Goal: Task Accomplishment & Management: Manage account settings

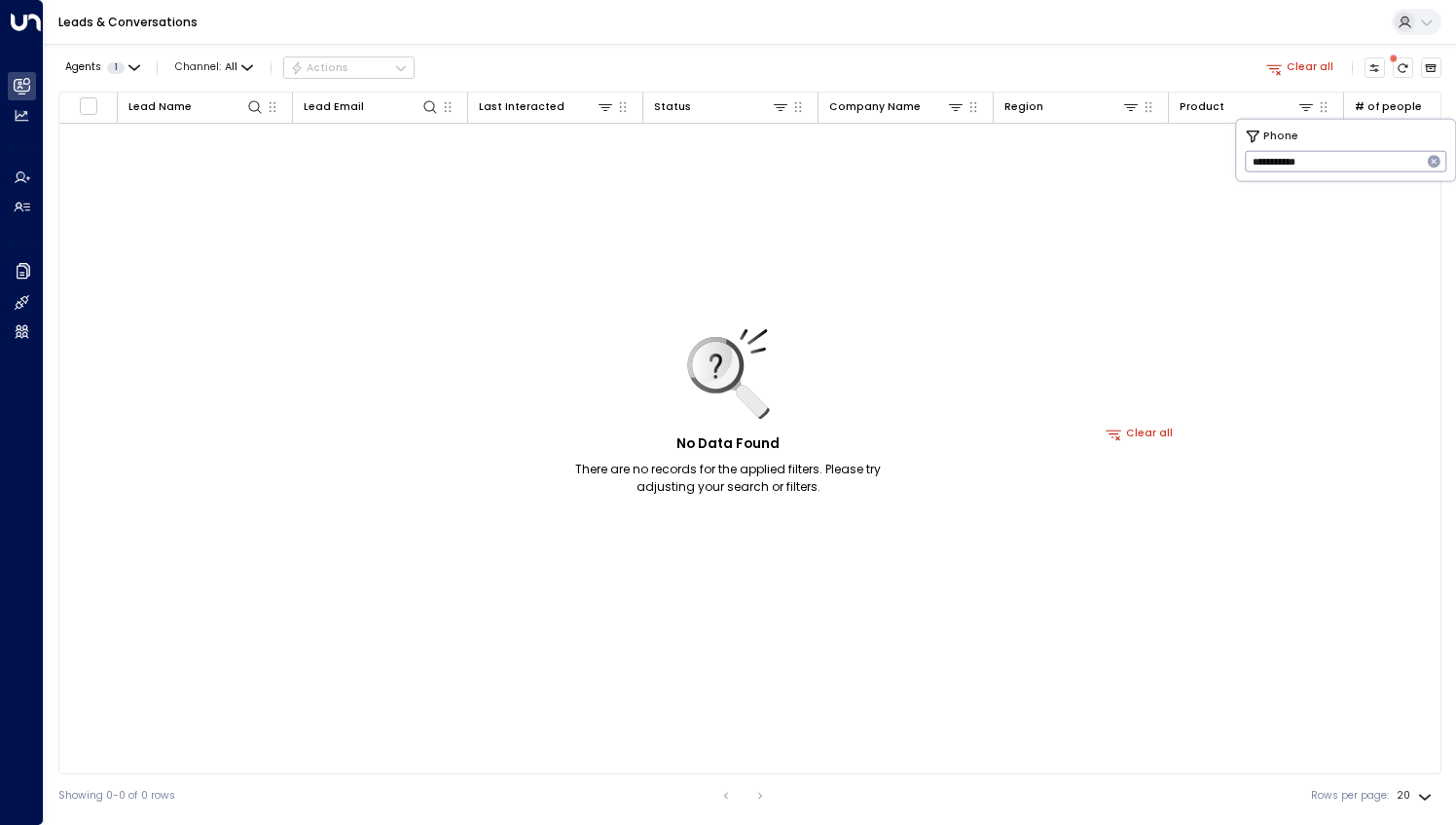
scroll to position [0, 783]
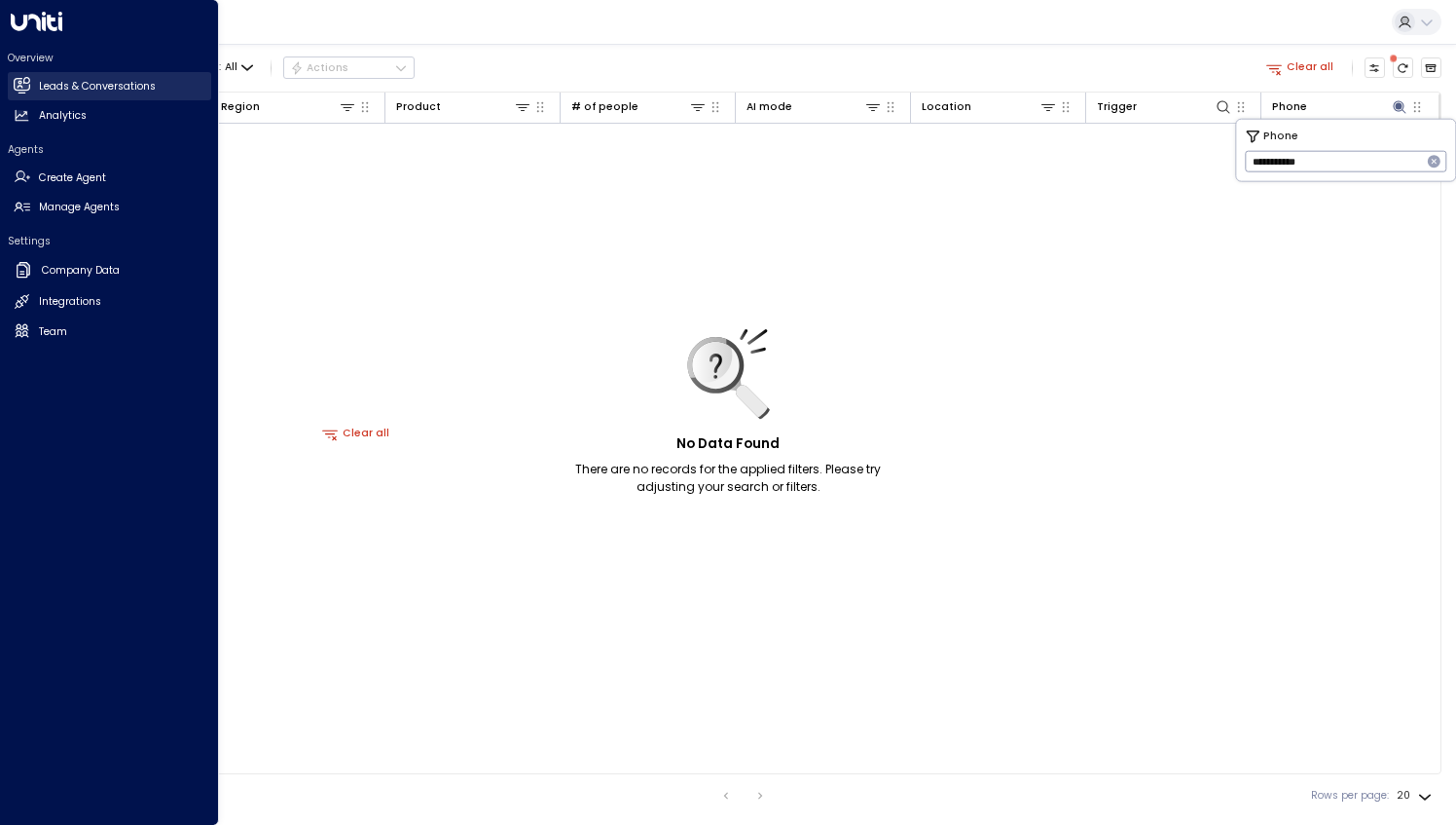
click at [84, 78] on h2 "Leads & Conversations" at bounding box center [97, 86] width 117 height 16
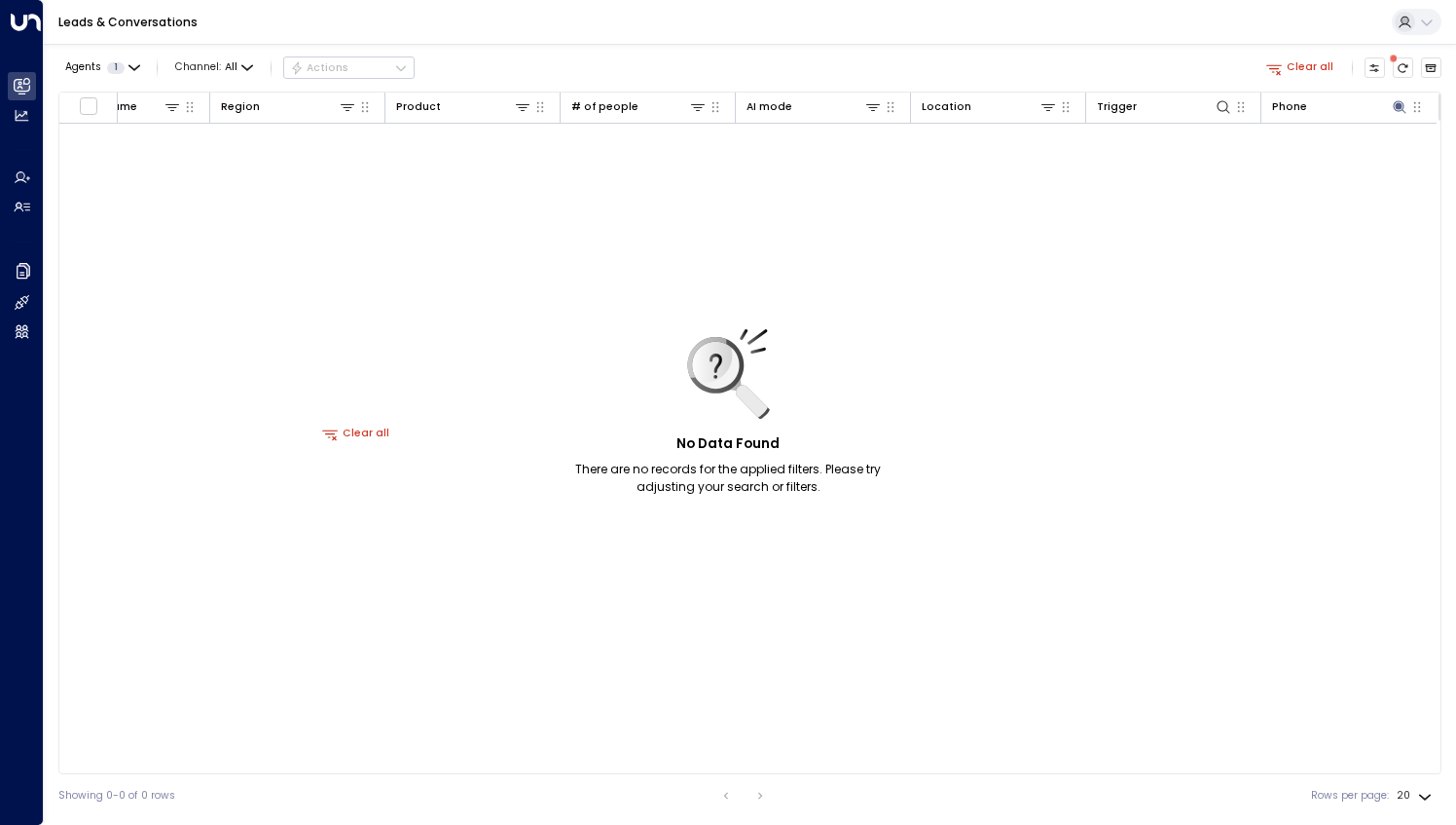
click at [359, 437] on button "Clear all" at bounding box center [356, 434] width 79 height 21
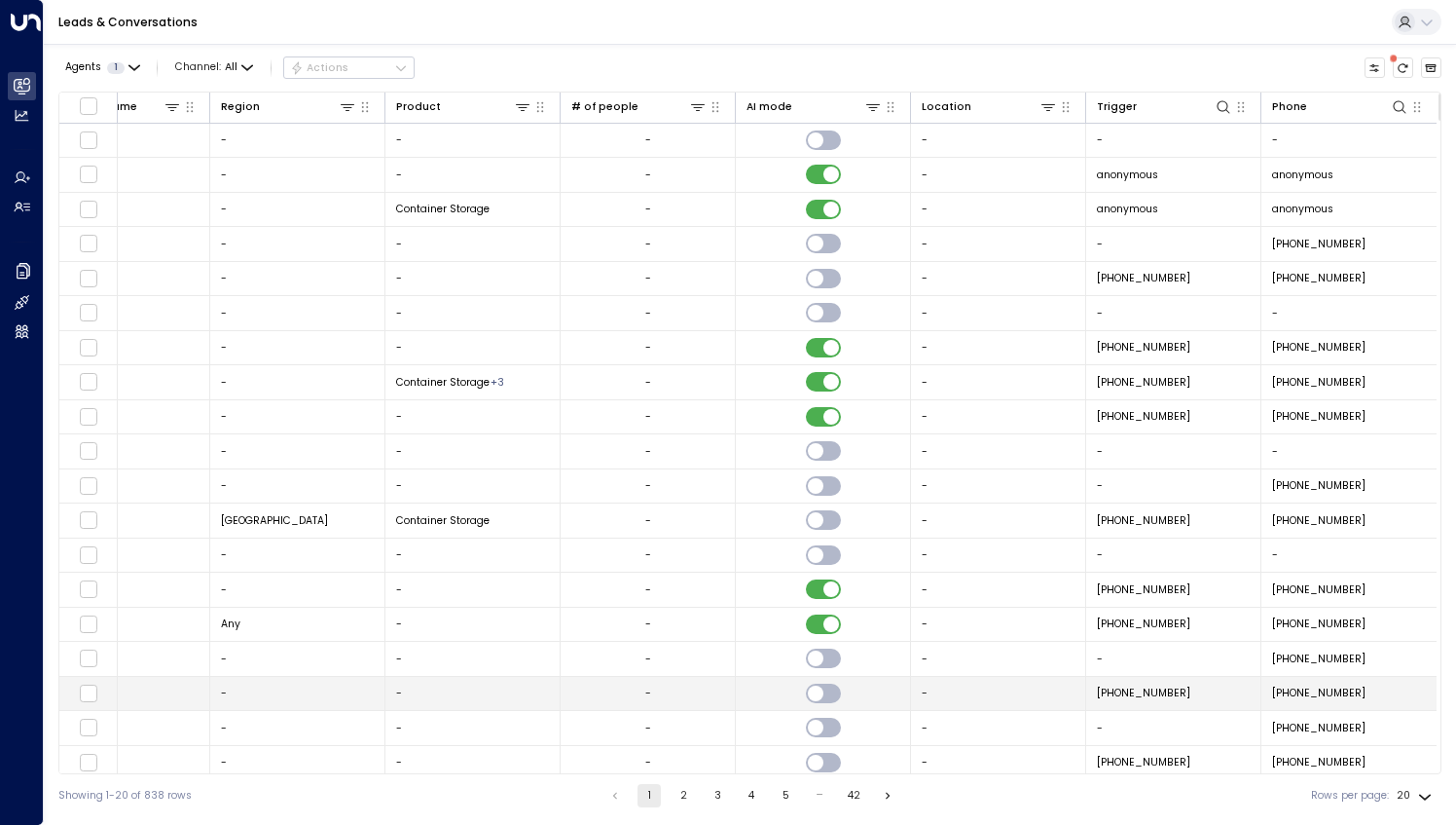
scroll to position [21, 783]
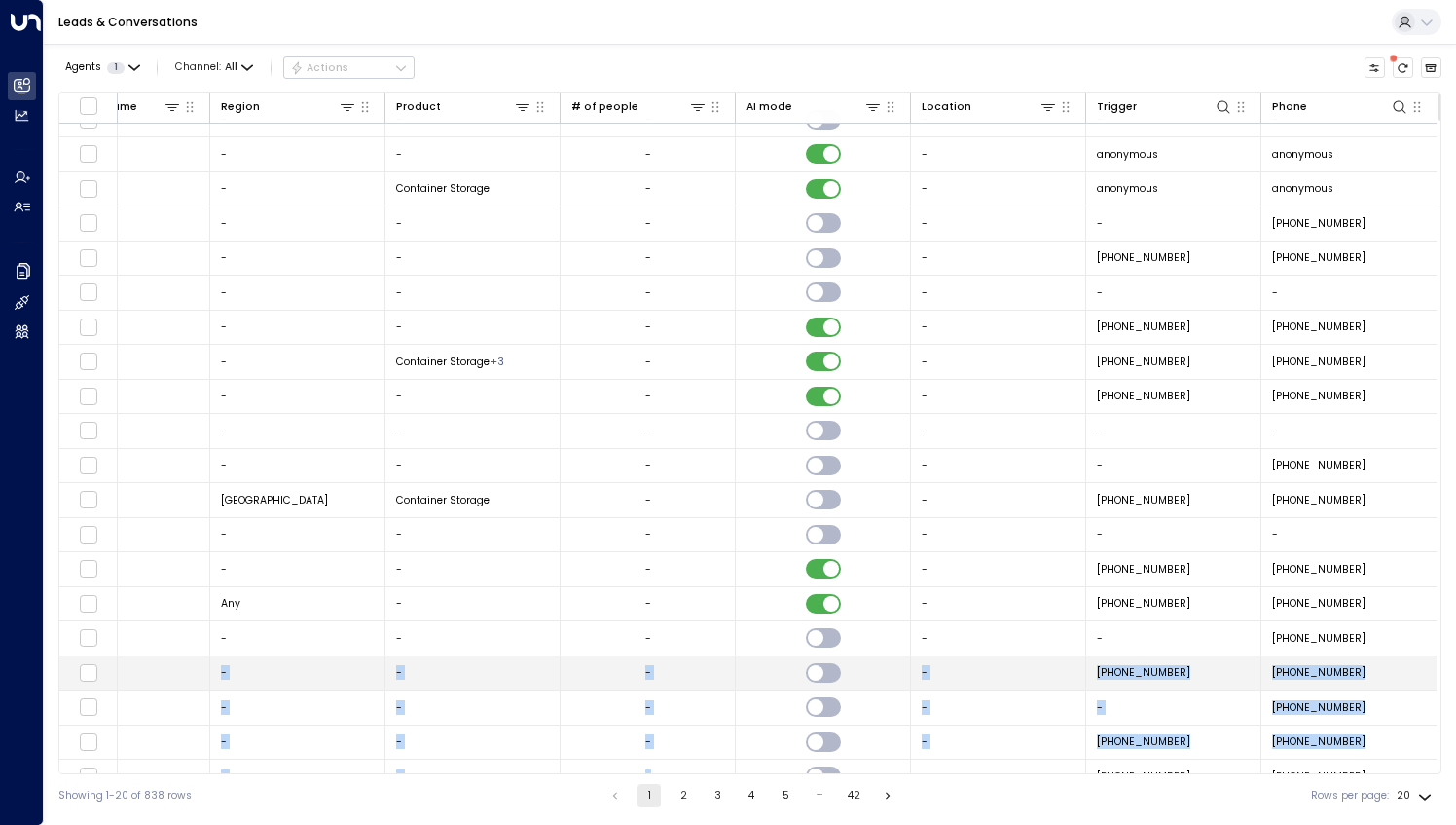
drag, startPoint x: 712, startPoint y: 773, endPoint x: 187, endPoint y: 665, distance: 536.0
click at [187, 665] on div "Lead Name Lead Email Last Interacted Status Company Name Region Product # of pe…" at bounding box center [750, 433] width 1382 height 683
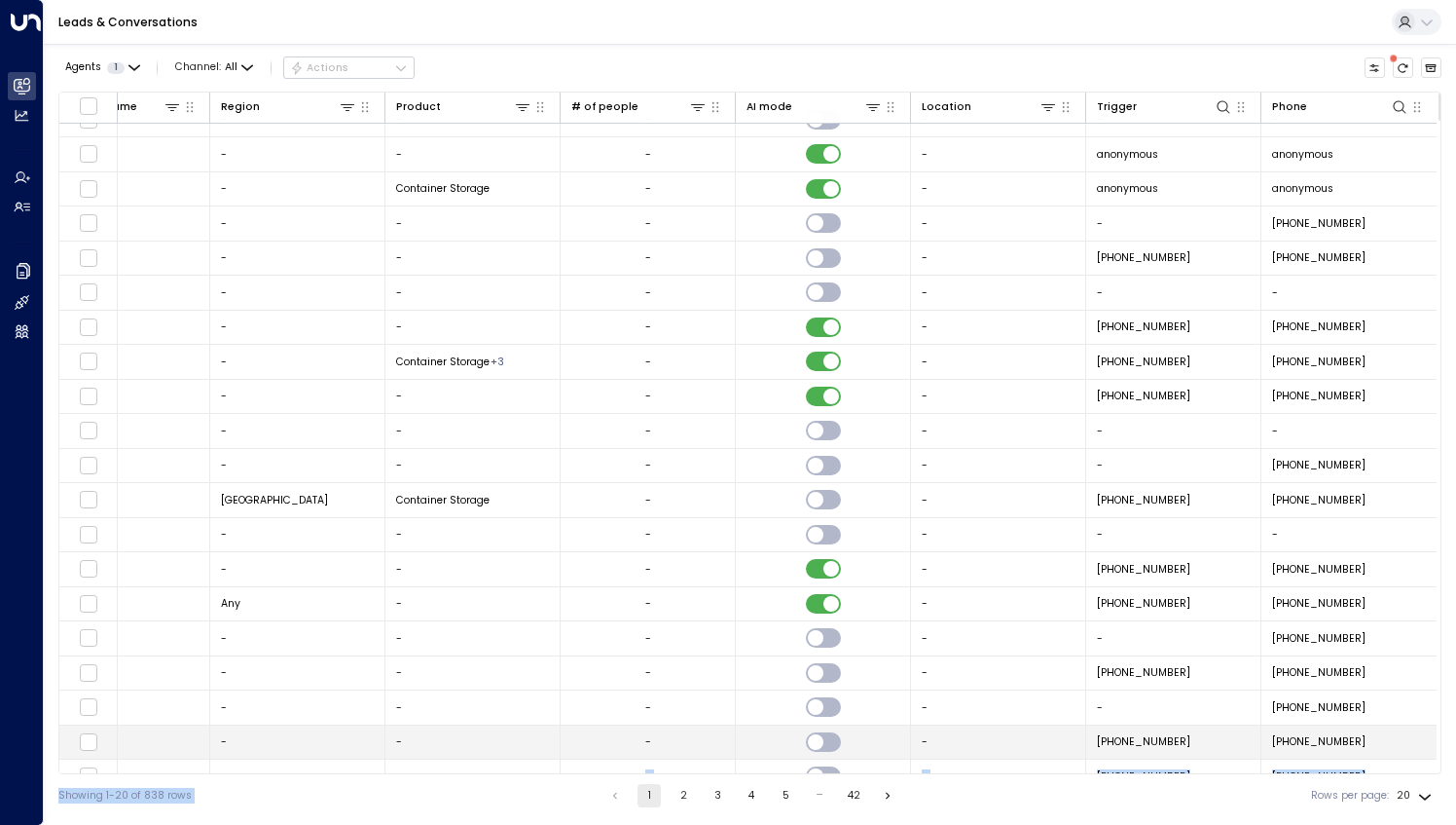
scroll to position [37, 783]
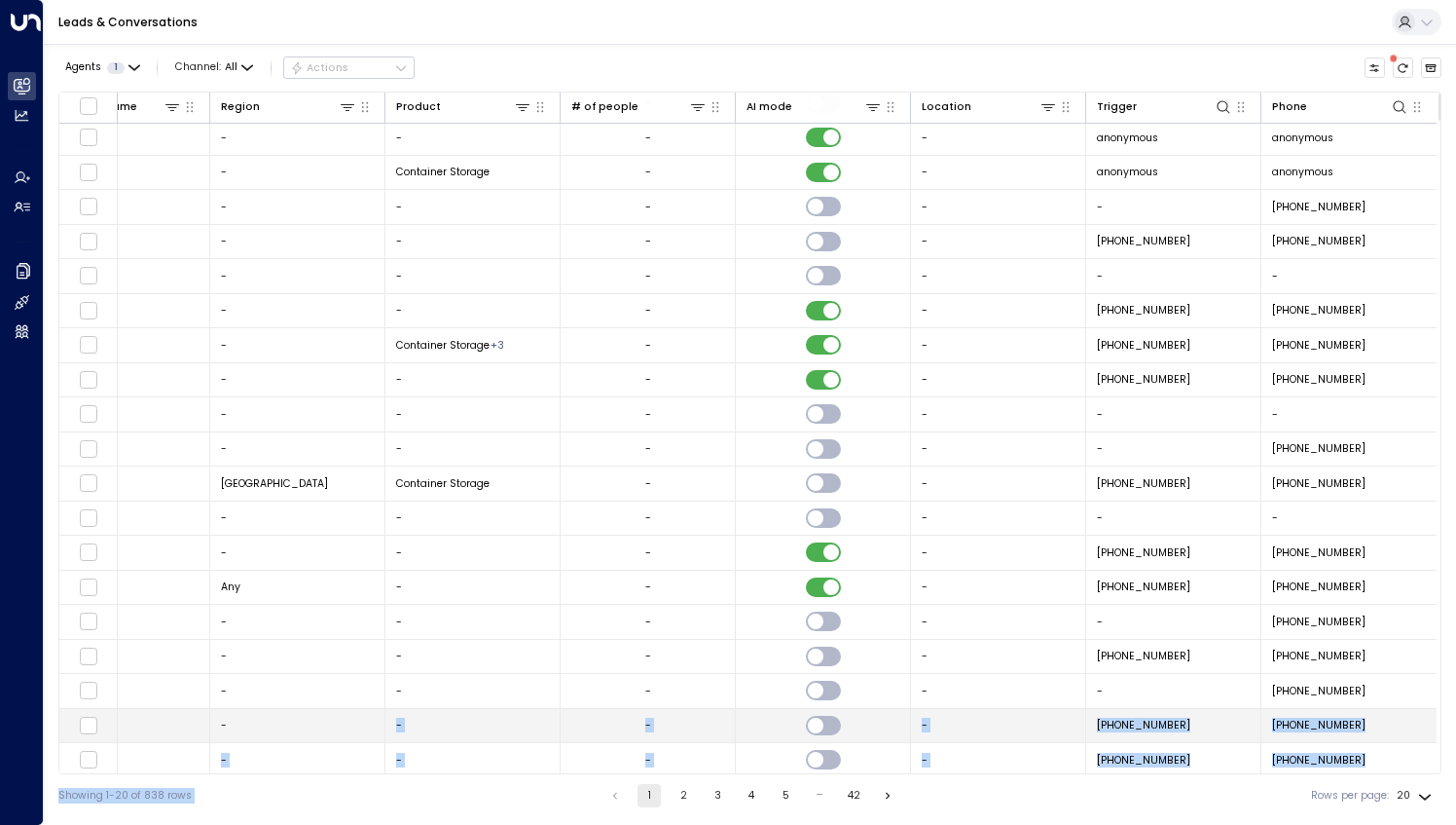
drag, startPoint x: 757, startPoint y: 774, endPoint x: 244, endPoint y: 714, distance: 516.5
click at [244, 714] on div "Agents 1 Channel: All Actions Lead Name Lead Email Last Interacted Status Compa…" at bounding box center [750, 431] width 1382 height 773
drag, startPoint x: 244, startPoint y: 714, endPoint x: 371, endPoint y: 822, distance: 166.7
click at [368, 817] on html "Overview Leads & Conversations Leads & Conversations Analytics Analytics Agents…" at bounding box center [728, 408] width 1456 height 817
click at [611, 799] on li "pagination navigation" at bounding box center [615, 796] width 25 height 24
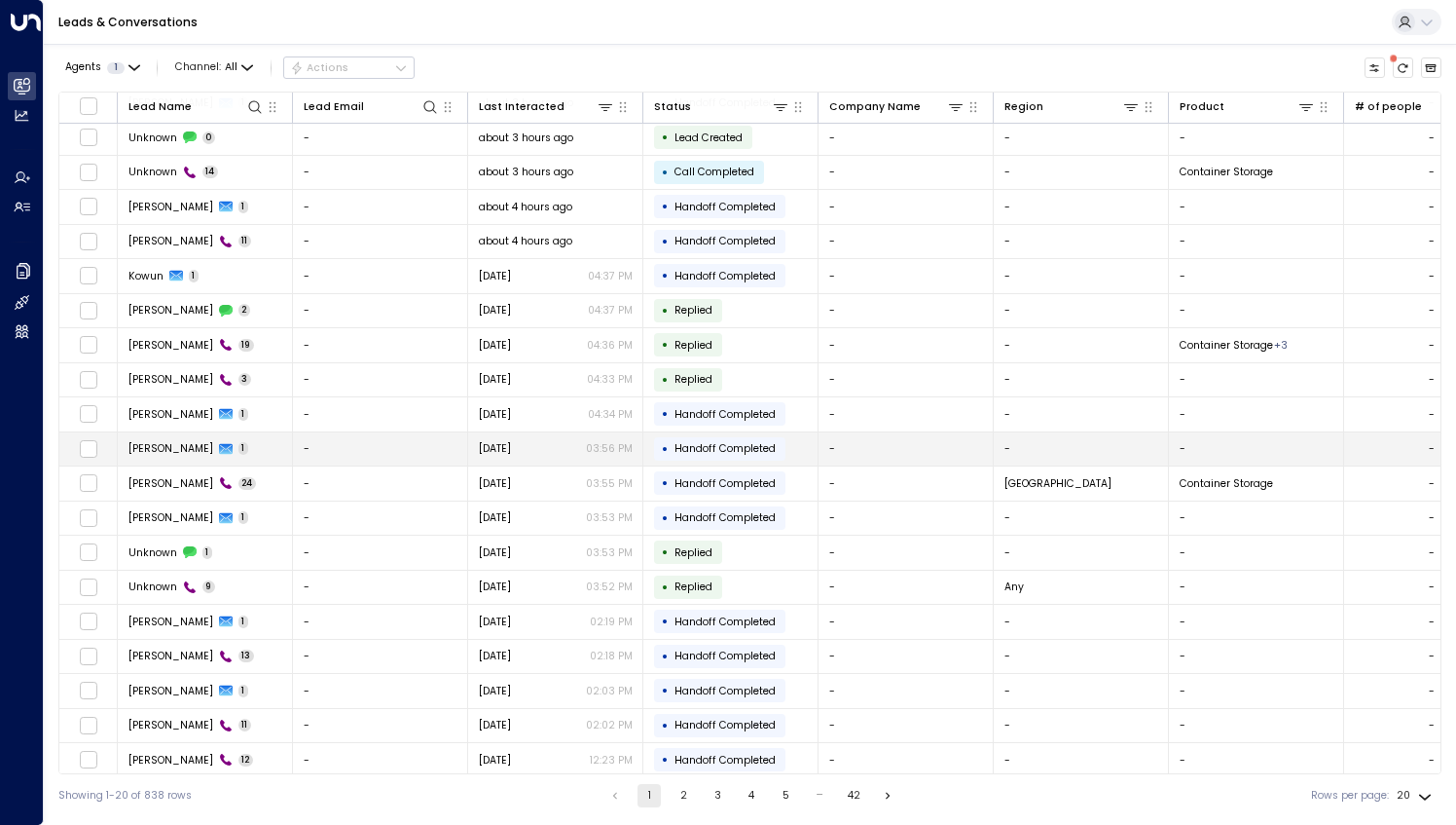
scroll to position [0, 0]
